Goal: Information Seeking & Learning: Learn about a topic

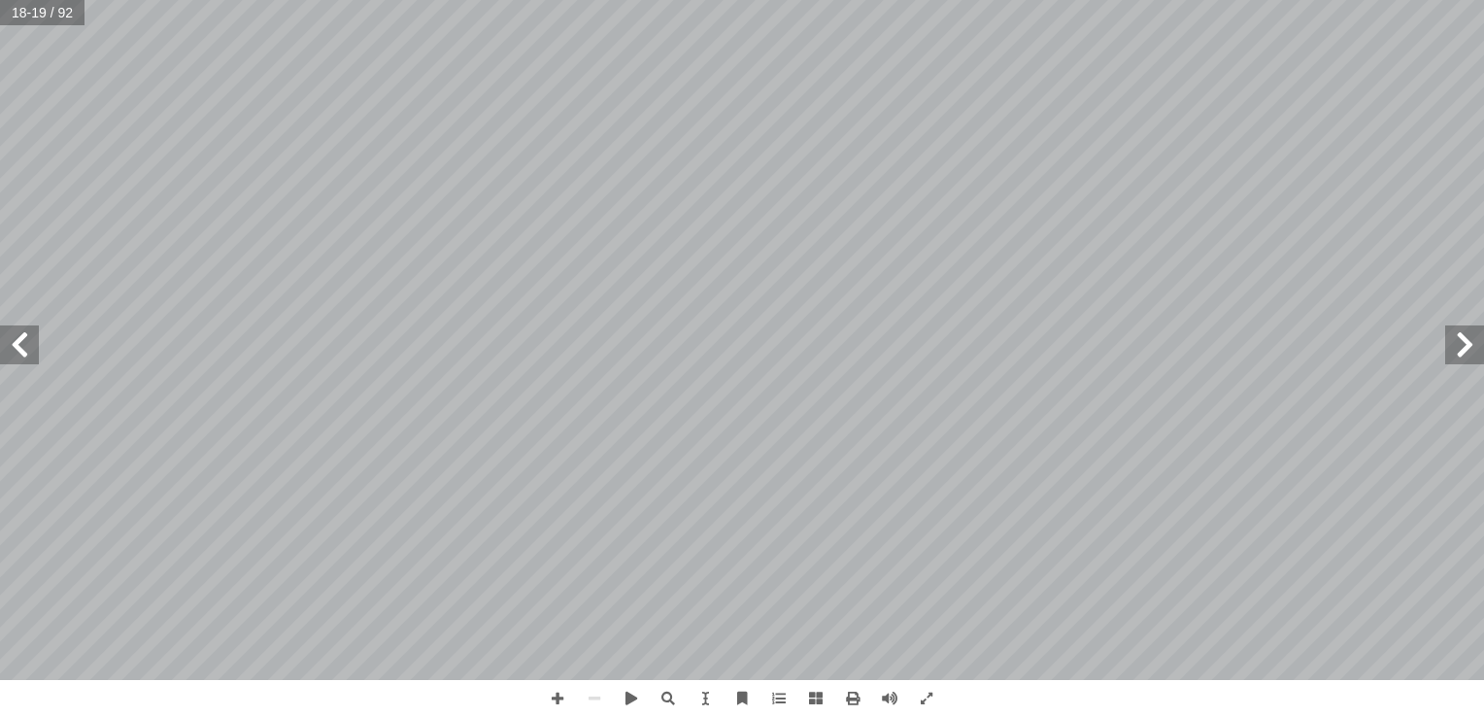
click at [1469, 336] on span at bounding box center [1465, 344] width 39 height 39
click at [1465, 343] on span at bounding box center [1465, 344] width 39 height 39
click at [1464, 343] on span at bounding box center [1465, 344] width 39 height 39
click at [1461, 346] on span at bounding box center [1465, 344] width 39 height 39
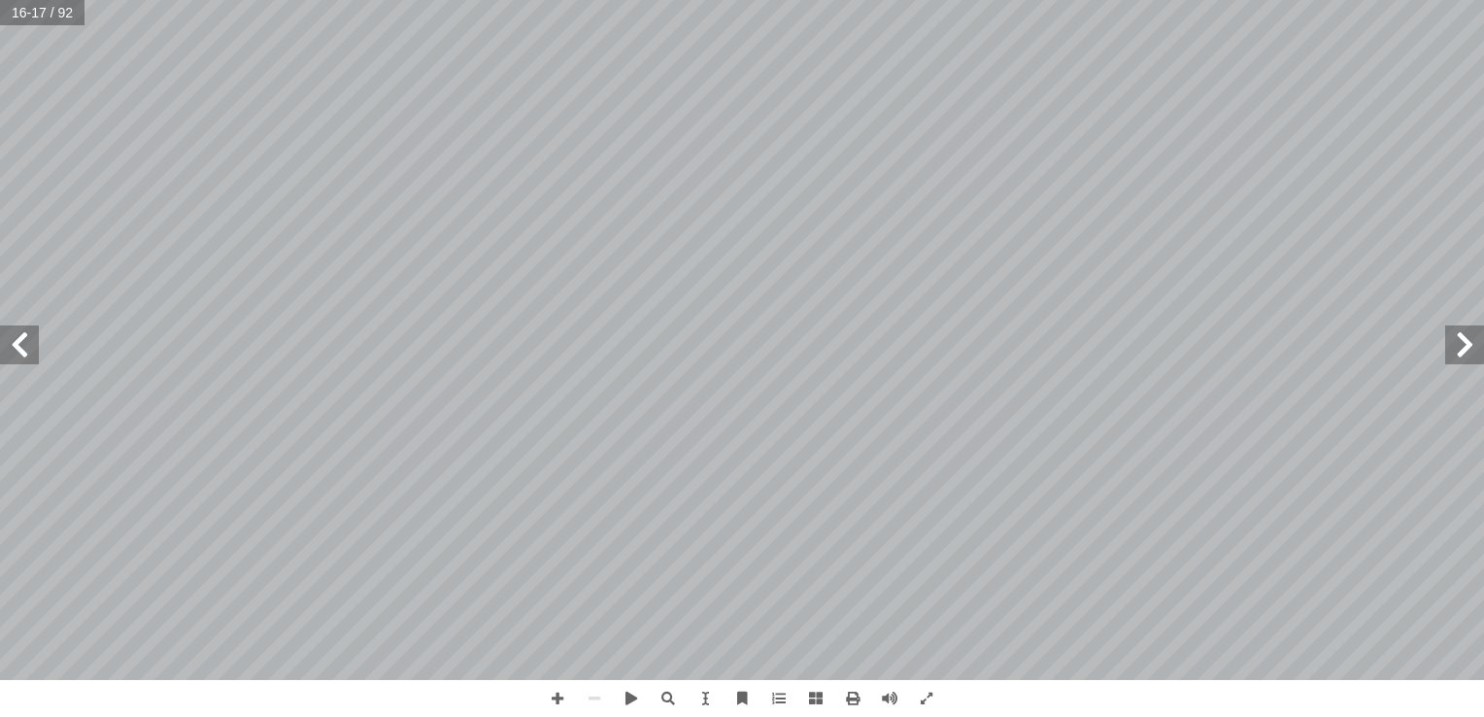
click at [1461, 346] on span at bounding box center [1465, 344] width 39 height 39
click at [1455, 348] on span at bounding box center [1465, 344] width 39 height 39
click at [1450, 349] on span at bounding box center [1465, 344] width 39 height 39
click at [23, 353] on span at bounding box center [19, 344] width 39 height 39
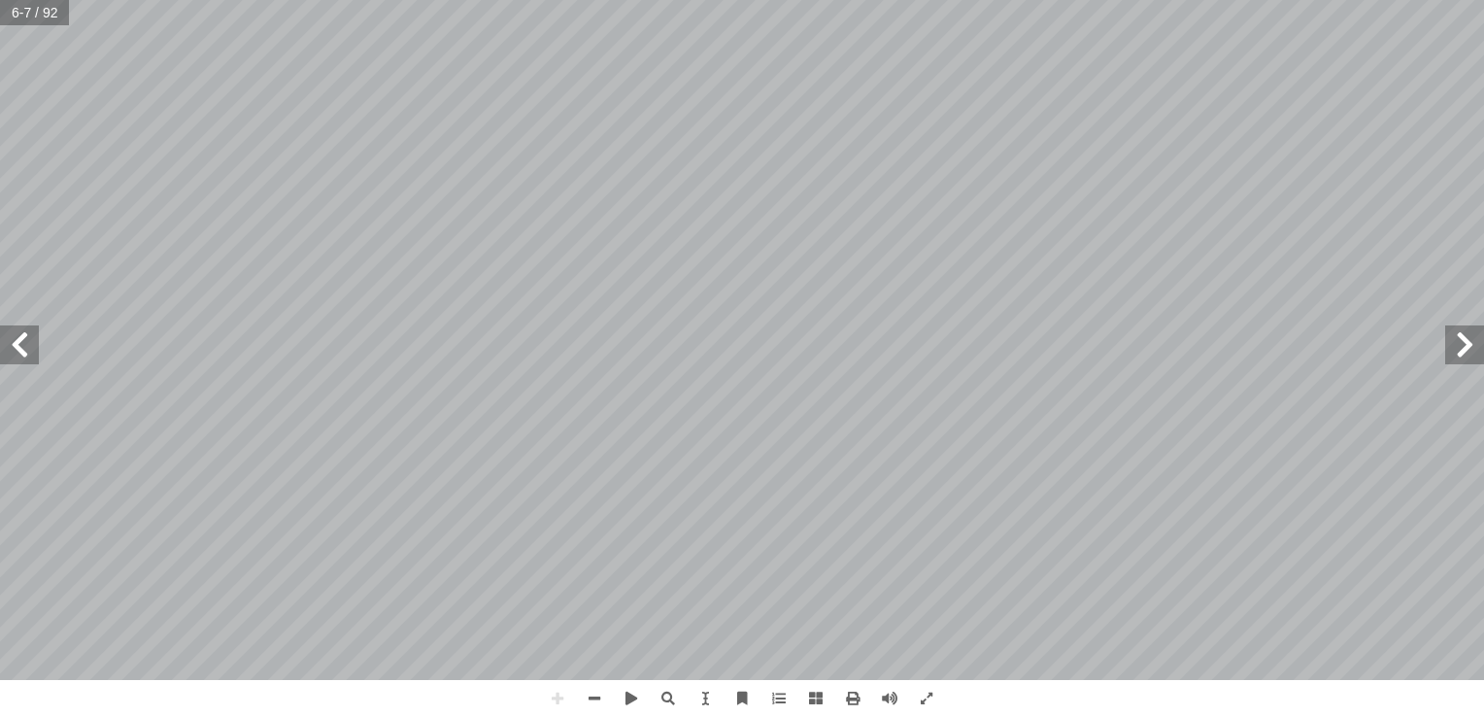
click at [24, 352] on span at bounding box center [19, 344] width 39 height 39
click at [1450, 348] on span at bounding box center [1465, 344] width 39 height 39
click at [592, 695] on div "6 ڭ ۇ ۇ ۆ ۆ ۈ ۈ ٷ ۋ ۋ ى ئا ئا ې ېى ۅ ۉ ۉ ې ې ۅ ئۇ ئۇئۆ ئۆ ئۈ ئۈئې ئې ئې ئو ئەئە…" at bounding box center [742, 358] width 1484 height 717
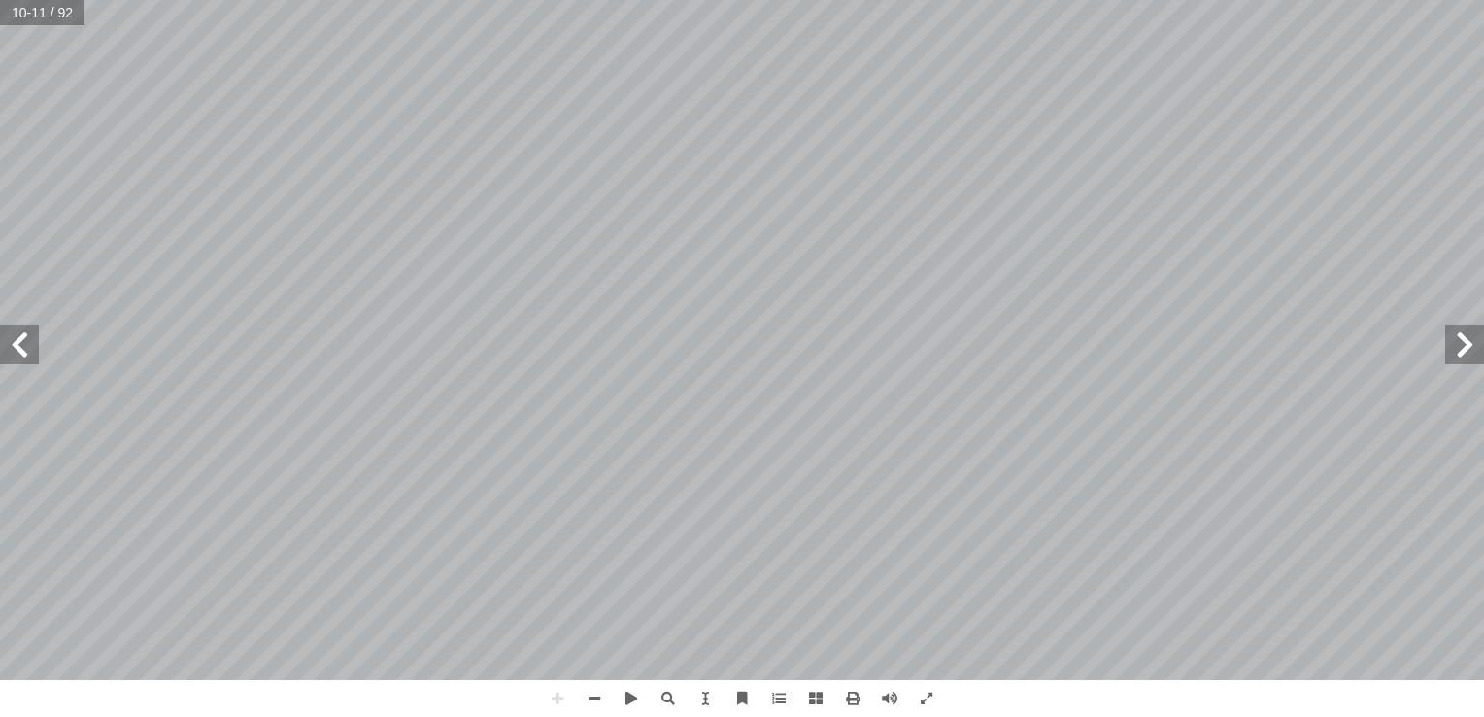
click at [900, 0] on html "الصفحة الرئيسية الصف الأول الصف الثاني الصف الثالث الصف الرابع الصف الخامس الصف…" at bounding box center [742, 88] width 1484 height 177
click at [983, 177] on html "الصفحة الرئيسية الصف الأول الصف الثاني الصف الثالث الصف الرابع الصف الخامس الصف…" at bounding box center [742, 88] width 1484 height 177
click at [1469, 347] on span at bounding box center [1465, 344] width 39 height 39
click at [26, 345] on span at bounding box center [19, 344] width 39 height 39
click at [1454, 341] on span at bounding box center [1465, 344] width 39 height 39
